Goal: Check status

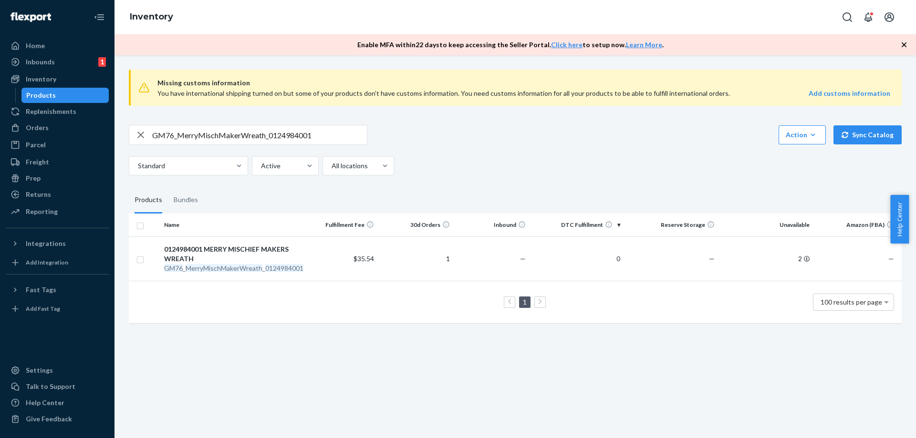
click at [259, 141] on input "GM76_MerryMischMakerWreath_0124984001" at bounding box center [259, 134] width 215 height 19
paste input "44_OogieBoogie_0134004004"
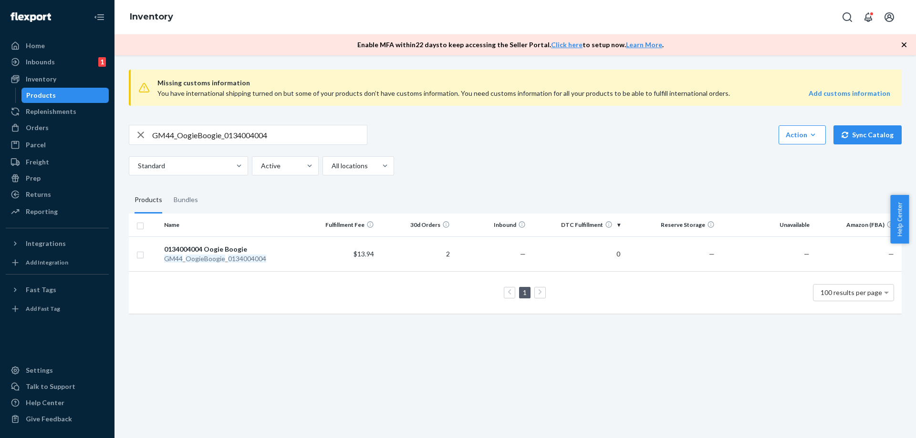
click at [655, 344] on div "Missing customs information You have international shipping turned on but some …" at bounding box center [516, 246] width 802 height 383
click at [721, 381] on div "Missing customs information You have international shipping turned on but some …" at bounding box center [516, 246] width 802 height 383
click at [339, 139] on input "GM44_OogieBoogie_0134004004" at bounding box center [259, 134] width 215 height 19
click at [282, 135] on input "GM44_OogieBoogie_0134004004" at bounding box center [259, 134] width 215 height 19
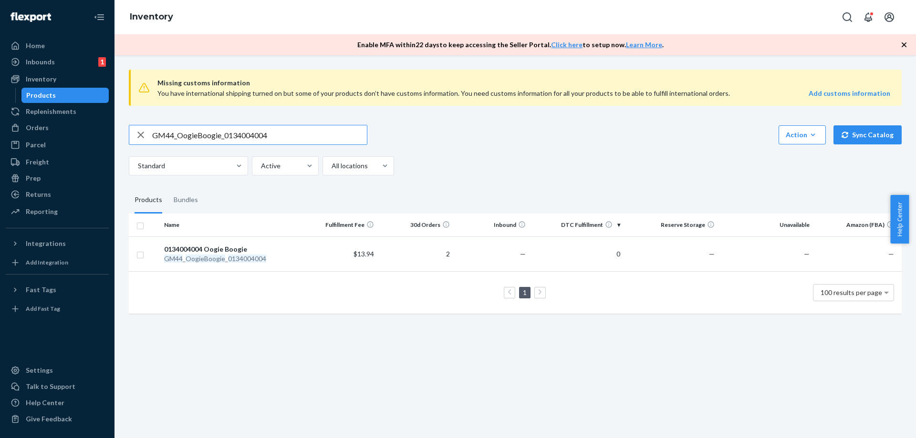
click at [282, 135] on input "GM44_OogieBoogie_0134004004" at bounding box center [259, 134] width 215 height 19
paste input "73_Let_Glow_Tree_0134874001"
click at [290, 135] on input "GM73_Let_Glow_Tree_0134874001" at bounding box center [259, 134] width 215 height 19
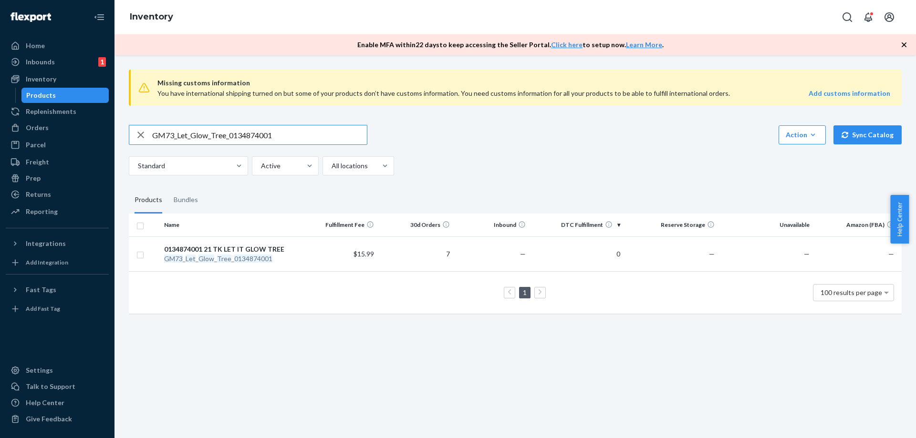
paste input "80_HoldMeHailey_0303092"
click at [326, 139] on input "GM80_HoldMeHailey_0303092001" at bounding box center [259, 134] width 215 height 19
paste input "76_MerryMischMakerWreath_0124984"
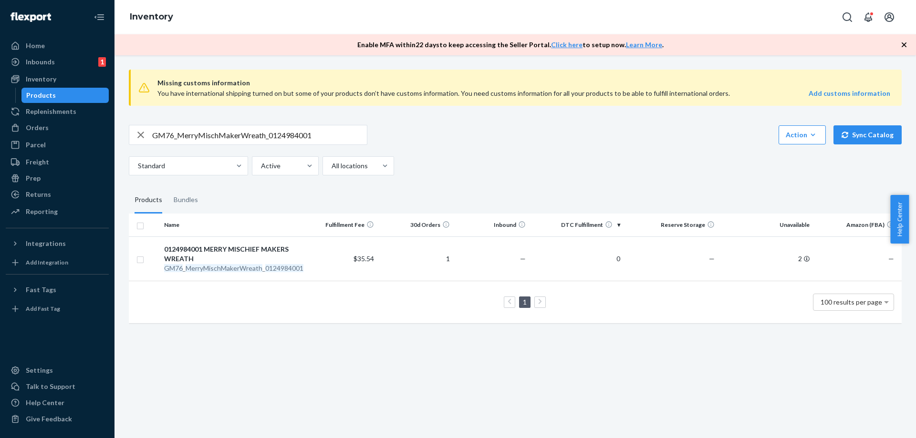
click at [278, 135] on input "GM76_MerryMischMakerWreath_0124984001" at bounding box center [259, 134] width 215 height 19
paste input "64_HarryPotterTreeTopper_0138882"
click at [284, 131] on input "GM64_HarryPotterTreeTopper_0138882001" at bounding box center [259, 134] width 215 height 19
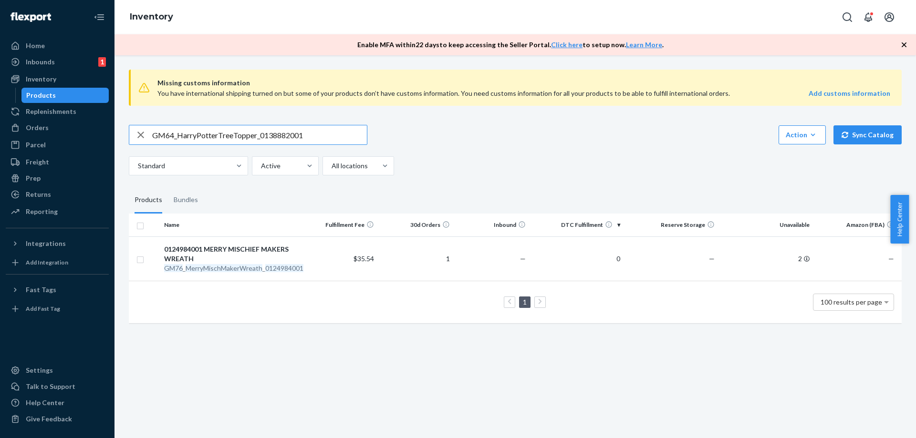
click at [284, 131] on input "GM64_HarryPotterTreeTopper_0138882001" at bounding box center [259, 134] width 215 height 19
paste input "FBA_GM5998_Gringotts_0302984003"
click at [309, 134] on input "FBA_GM5998_Gringotts_0302984003" at bounding box center [259, 134] width 215 height 19
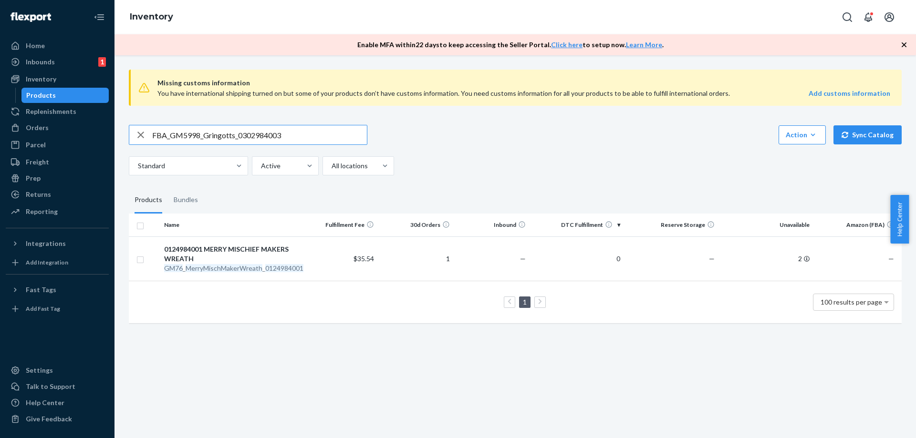
click at [309, 134] on input "FBA_GM5998_Gringotts_0302984003" at bounding box center [259, 134] width 215 height 19
paste input "GM52_MagicalMorning_0136588"
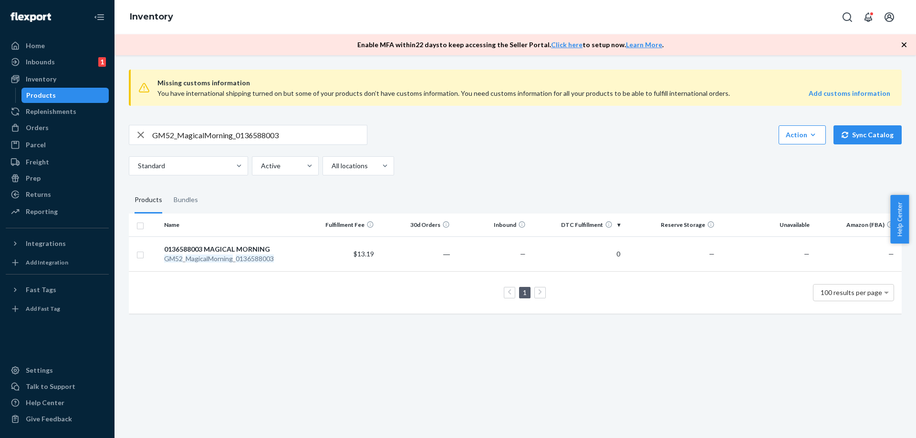
click at [537, 415] on div "Missing customs information You have international shipping turned on but some …" at bounding box center [516, 246] width 802 height 383
click at [322, 133] on input "GM52_MagicalMorning_0136588003" at bounding box center [259, 134] width 215 height 19
click at [290, 133] on input "GM52_MagicalMorning_0136588003" at bounding box center [259, 134] width 215 height 19
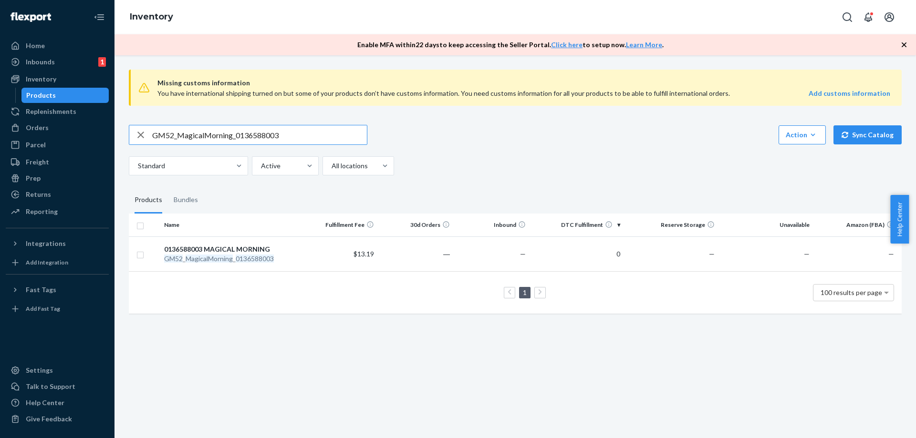
click at [290, 133] on input "GM52_MagicalMorning_0136588003" at bounding box center [259, 134] width 215 height 19
click at [261, 133] on input "GM52_MagicalMorning_0136588003" at bounding box center [259, 134] width 215 height 19
paste input "4040_StarlitSentinels_Decor_0122938001"
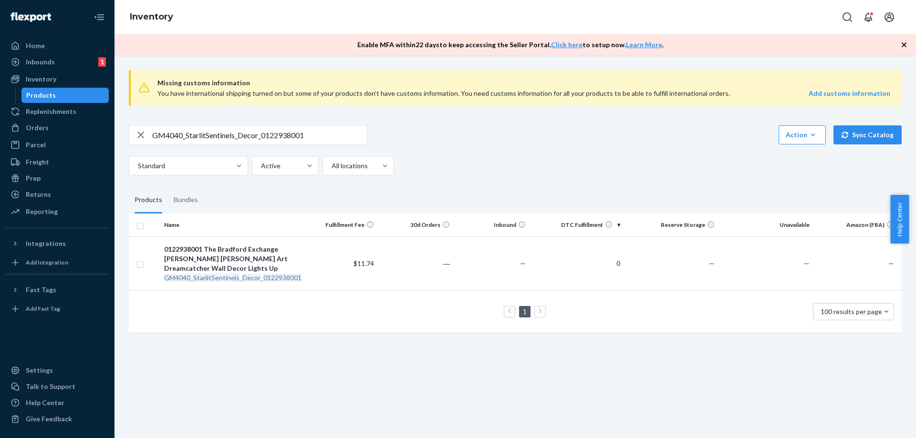
click at [449, 159] on div "Standard Active All locations" at bounding box center [512, 165] width 766 height 19
click at [341, 131] on input "GM4040_StarlitSentinels_Decor_0122938001" at bounding box center [259, 134] width 215 height 19
click at [323, 133] on input "GM4040_StarlitSentinels_Decor_0122938001" at bounding box center [259, 134] width 215 height 19
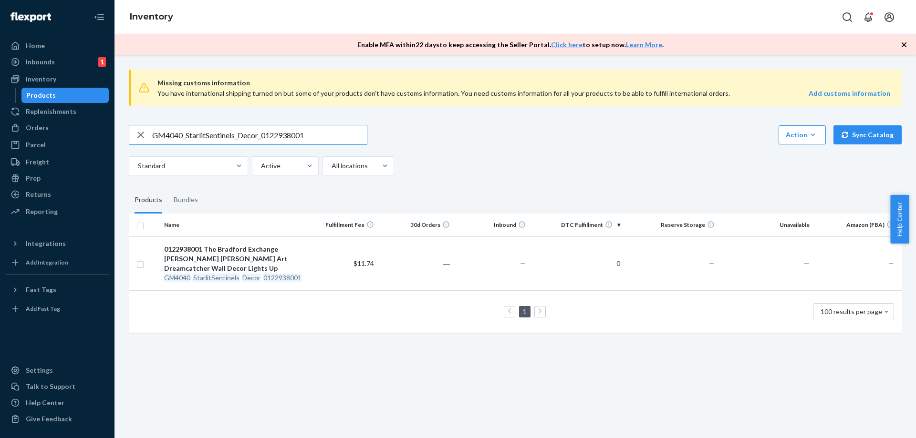
click at [302, 131] on input "GM4040_StarlitSentinels_Decor_0122938001" at bounding box center [259, 134] width 215 height 19
paste input "32_NoGrowingUp_0908702006"
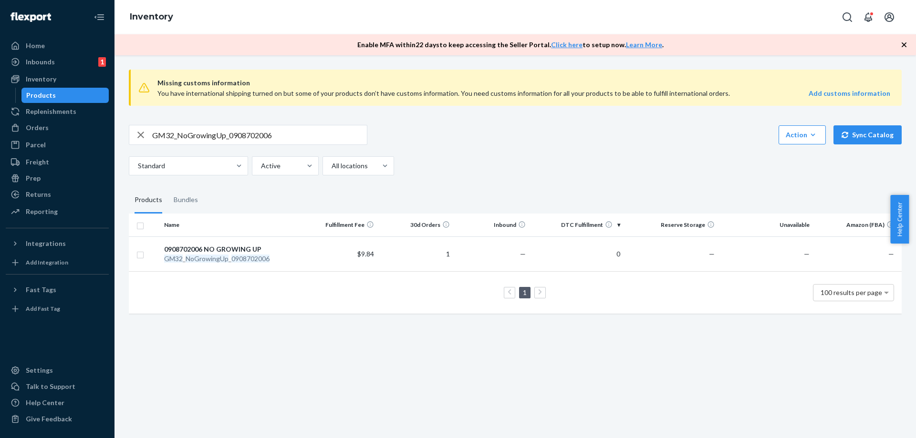
click at [303, 125] on input "GM32_NoGrowingUp_0908702006" at bounding box center [259, 134] width 215 height 19
click at [303, 127] on input "GM32_NoGrowingUp_0908702006" at bounding box center [259, 134] width 215 height 19
paste input "24_FureverInOurHearts_0905417003"
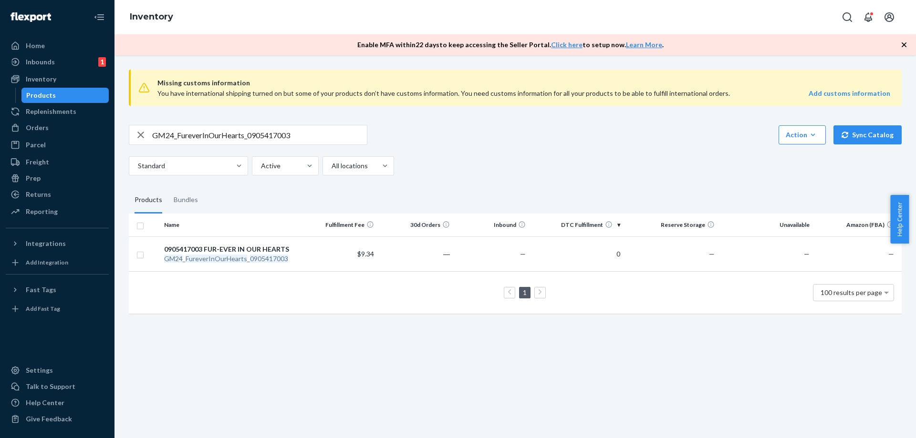
click at [327, 136] on input "GM24_FureverInOurHearts_0905417003" at bounding box center [259, 134] width 215 height 19
paste input "FBA_GM2058_AllGodsGrace_0303210001"
type input "FBA_GM2058_AllGodsGrace_0303210001"
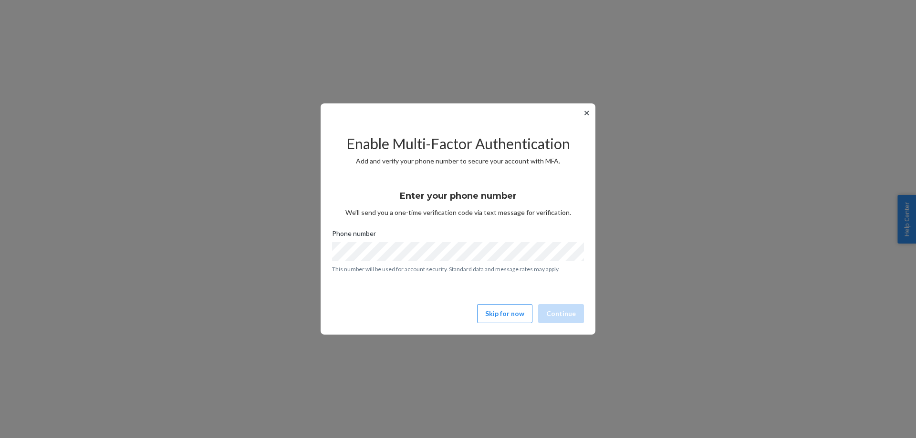
click at [588, 110] on button "✕" at bounding box center [587, 112] width 10 height 11
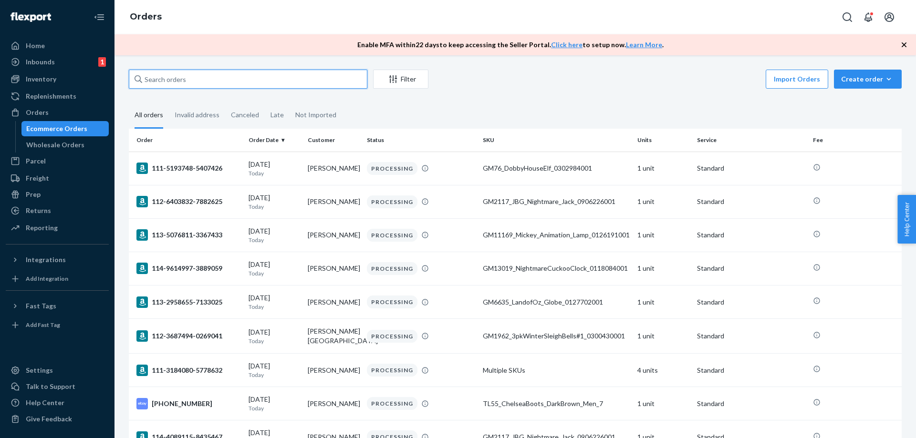
click at [299, 83] on input "text" at bounding box center [248, 79] width 239 height 19
paste input "GM44_OogieBoogie_0134004004"
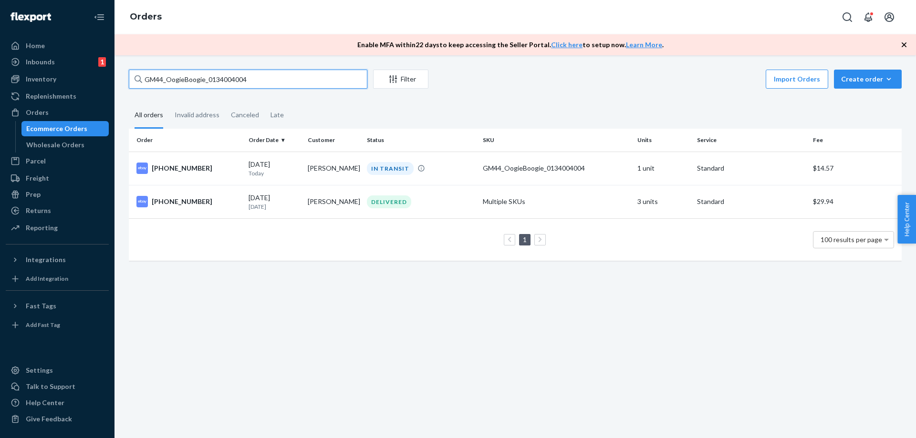
click at [297, 81] on input "GM44_OogieBoogie_0134004004" at bounding box center [248, 79] width 239 height 19
paste input "0303092001"
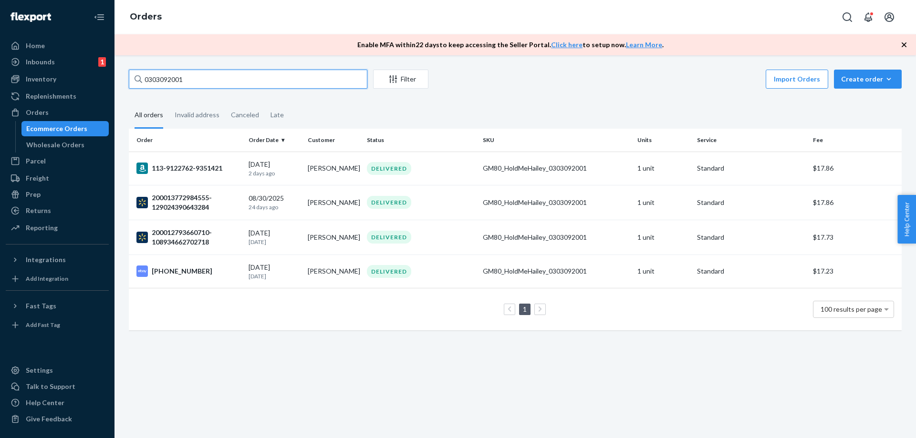
click at [329, 82] on input "0303092001" at bounding box center [248, 79] width 239 height 19
paste input "GM52_MagicalMorning_0136588003"
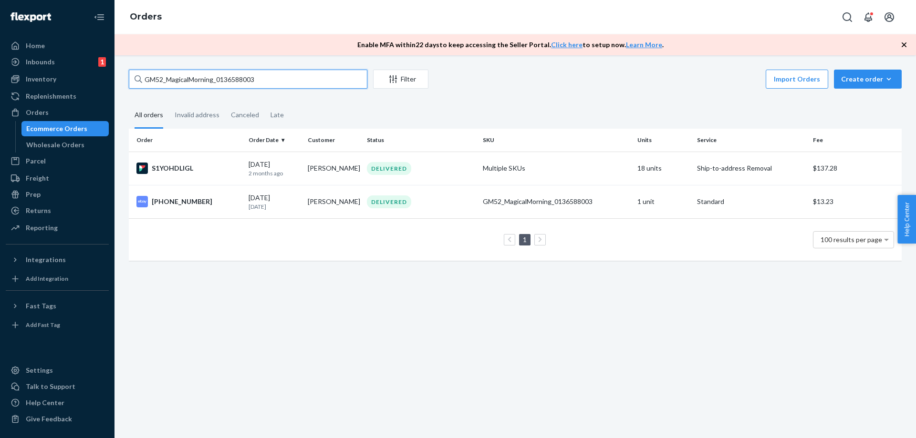
click at [320, 83] on input "GM52_MagicalMorning_0136588003" at bounding box center [248, 79] width 239 height 19
click at [315, 81] on input "GM52_MagicalMorning_0136588003" at bounding box center [248, 79] width 239 height 19
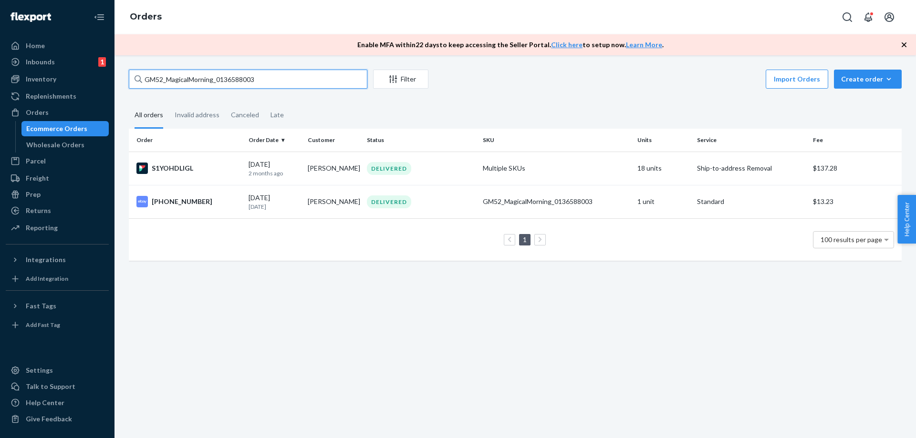
paste input "4040_StarlitSentinels_Decor_0122938001"
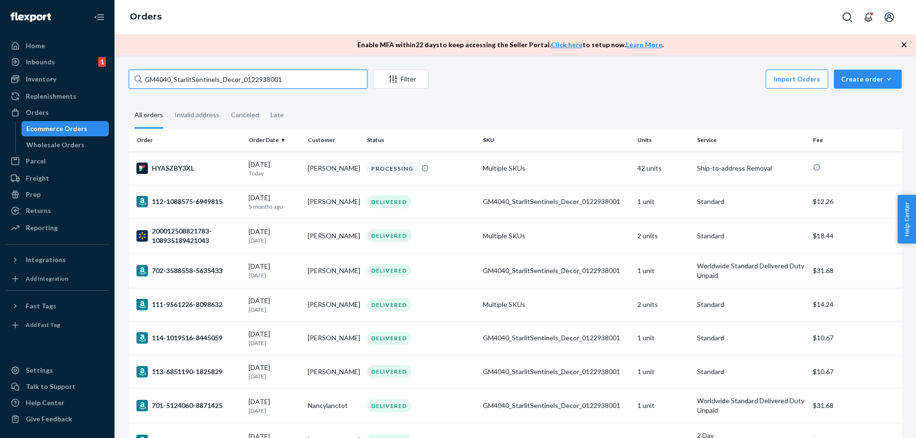
click at [333, 80] on input "GM4040_StarlitSentinels_Decor_0122938001" at bounding box center [248, 79] width 239 height 19
paste input "32_NoGrowingUp_0908702006"
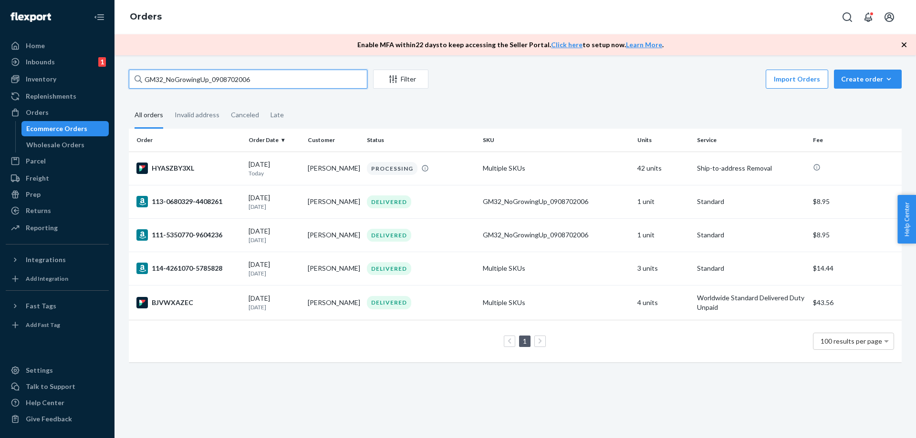
click at [314, 77] on input "GM32_NoGrowingUp_0908702006" at bounding box center [248, 79] width 239 height 19
paste input "24_FureverInOurHearts_0905417003"
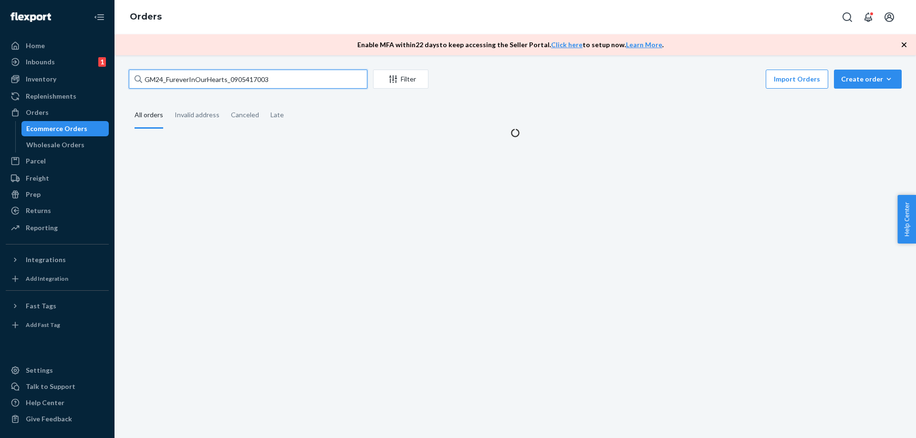
type input "GM24_FureverInOurHearts_0905417003"
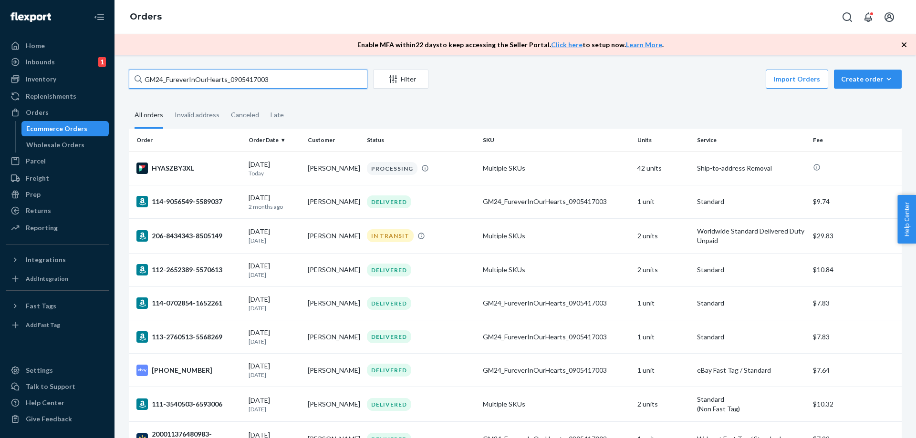
click at [290, 77] on input "GM24_FureverInOurHearts_0905417003" at bounding box center [248, 79] width 239 height 19
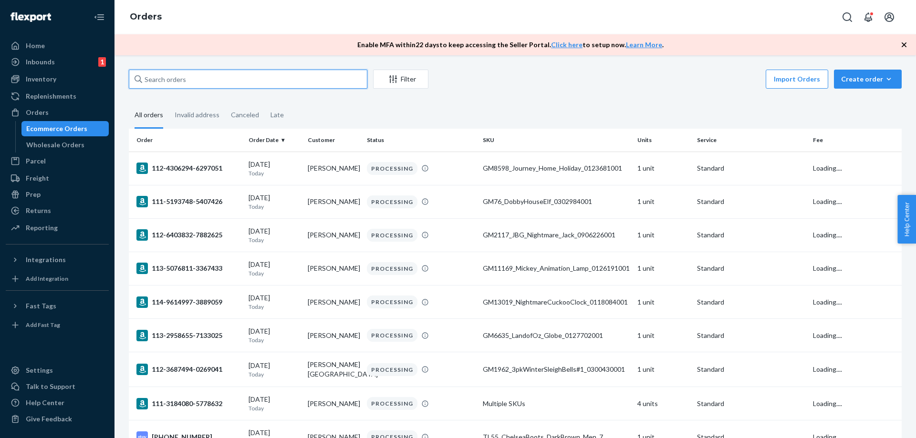
paste input "GM24_FureverInOurHearts_0905417003"
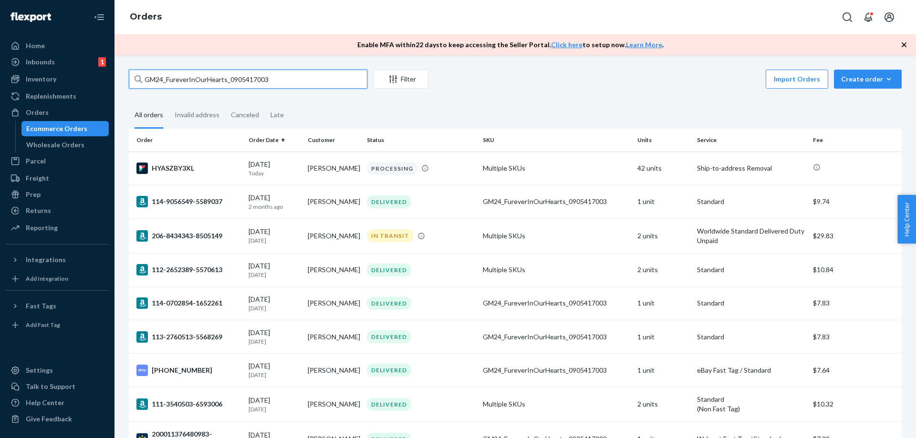
click at [320, 83] on input "GM24_FureverInOurHearts_0905417003" at bounding box center [248, 79] width 239 height 19
paste input "FBM_GM8998_RubeusHagard_0302720004"
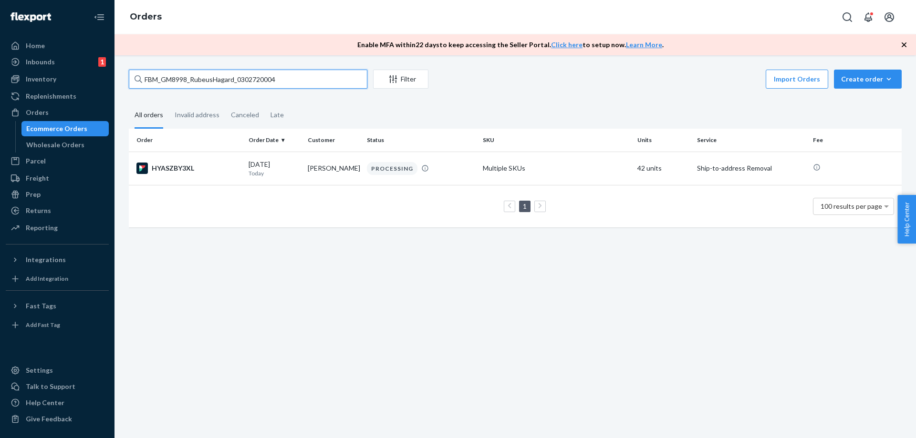
click at [326, 83] on input "FBM_GM8998_RubeusHagard_0302720004" at bounding box center [248, 79] width 239 height 19
paste input "A_GM2058_AllGodsGrace_0303210001"
type input "FBA_GM2058_AllGodsGrace_0303210001"
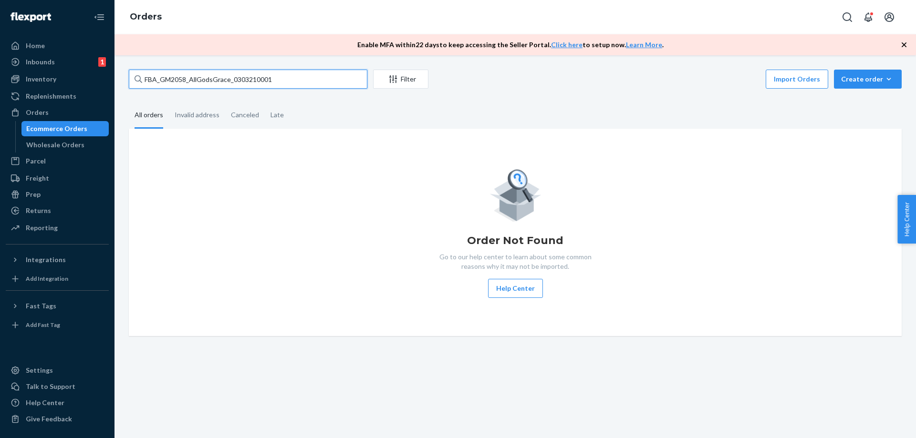
drag, startPoint x: 281, startPoint y: 76, endPoint x: 234, endPoint y: 81, distance: 46.5
click at [234, 81] on input "FBA_GM2058_AllGodsGrace_0303210001" at bounding box center [248, 79] width 239 height 19
click at [283, 85] on input "FBA_GM2058_AllGodsGrace_0303210001" at bounding box center [248, 79] width 239 height 19
